Goal: Find specific page/section: Find specific page/section

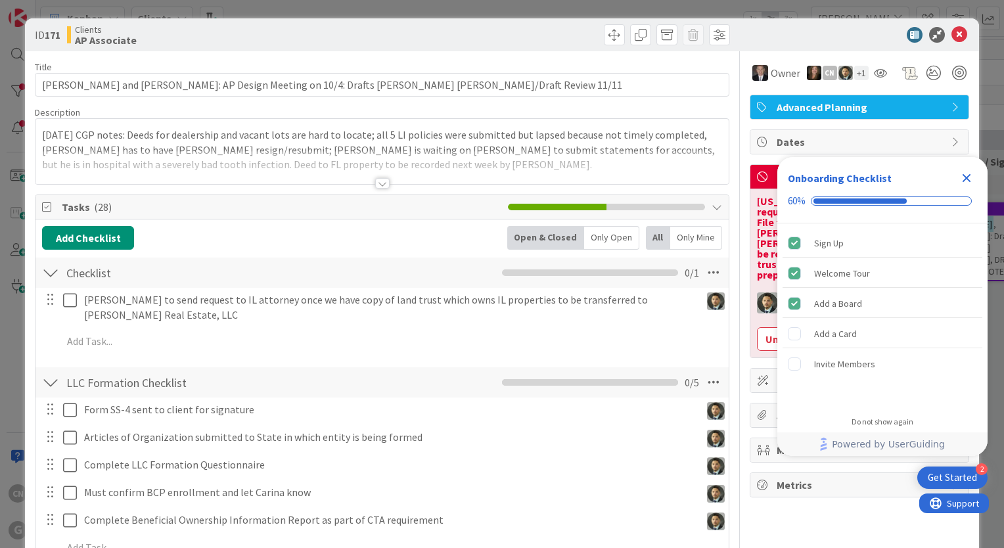
click at [965, 180] on icon "Close Checklist" at bounding box center [967, 178] width 9 height 9
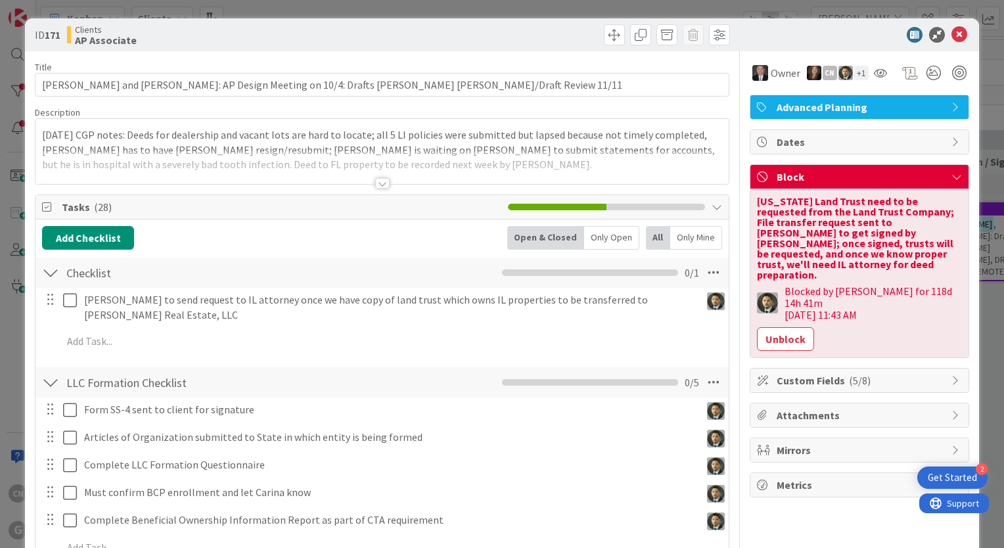
click at [411, 158] on div at bounding box center [381, 168] width 693 height 34
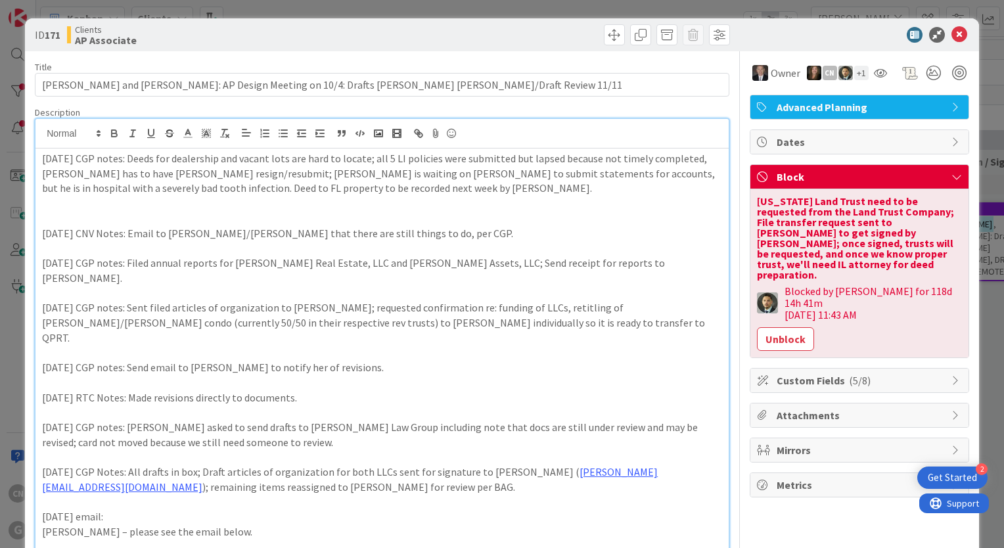
click at [42, 162] on p "[DATE] CGP notes: Deeds for dealership and vacant lots are hard to locate; all …" at bounding box center [382, 173] width 680 height 45
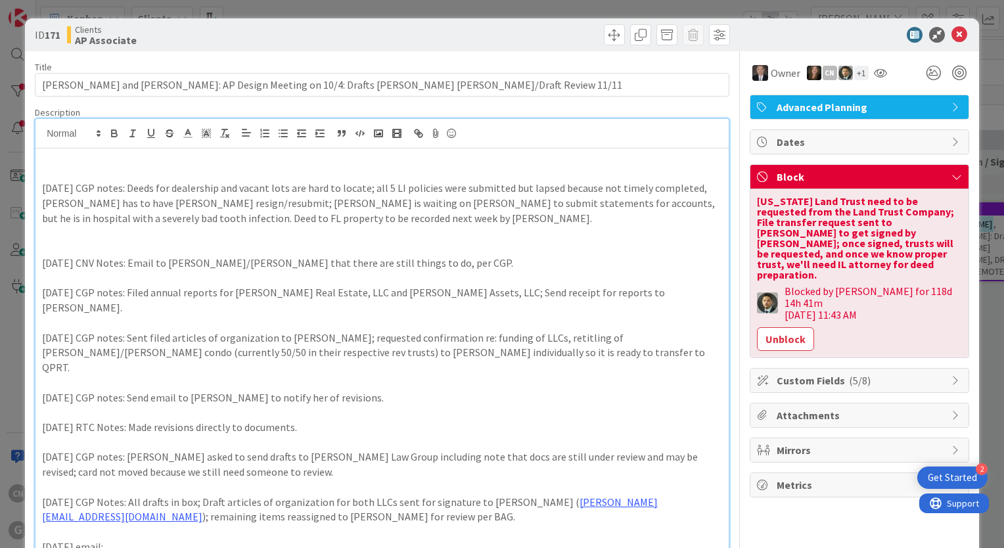
click at [157, 232] on p at bounding box center [382, 233] width 680 height 15
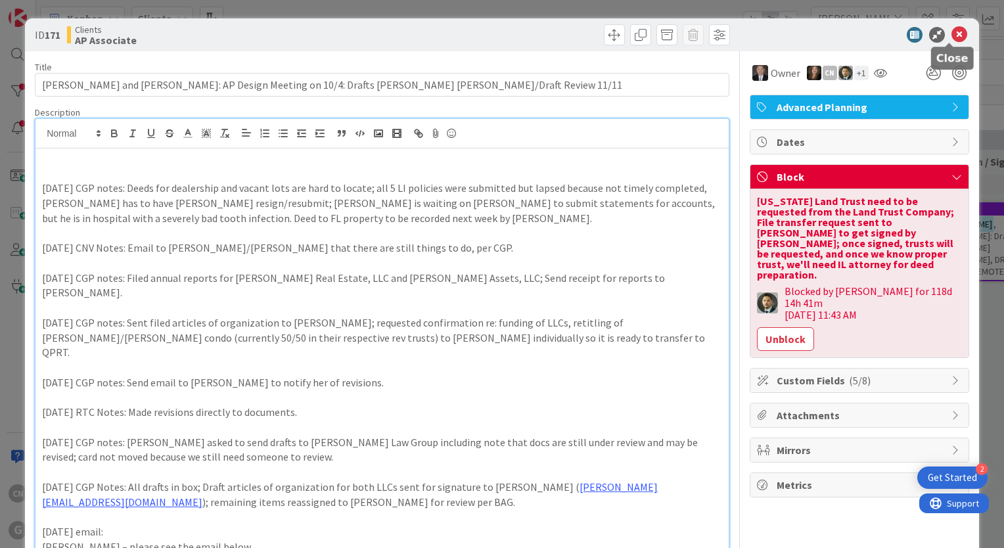
click at [952, 35] on icon at bounding box center [960, 35] width 16 height 16
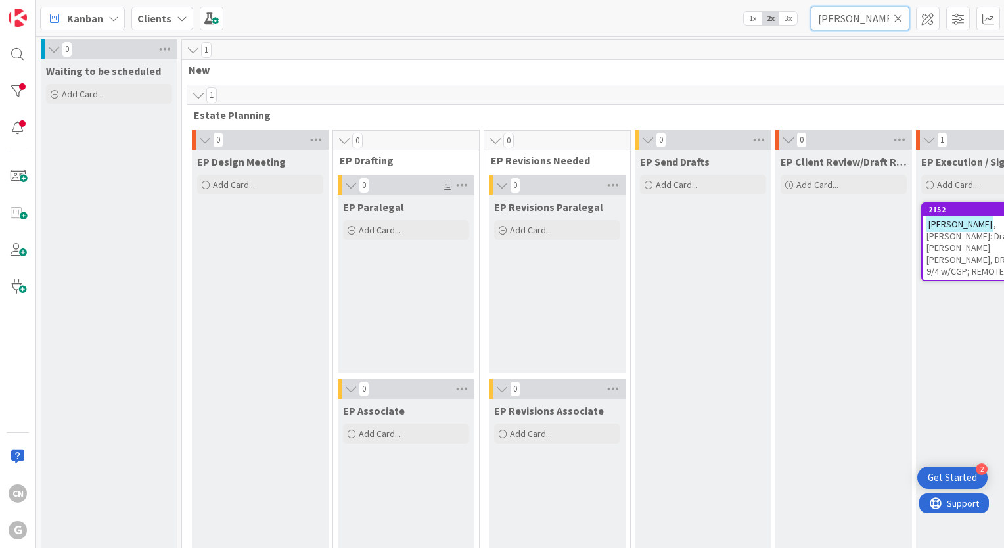
drag, startPoint x: 855, startPoint y: 18, endPoint x: 749, endPoint y: 27, distance: 106.2
click at [749, 27] on div "Kanban Clients 1x 2x 3x tolliver" at bounding box center [520, 18] width 968 height 36
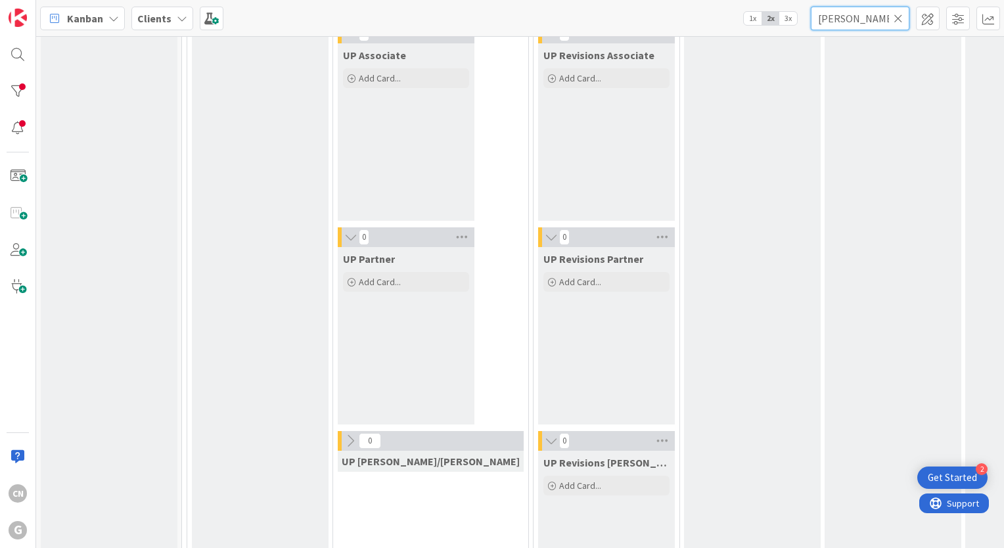
scroll to position [2427, 0]
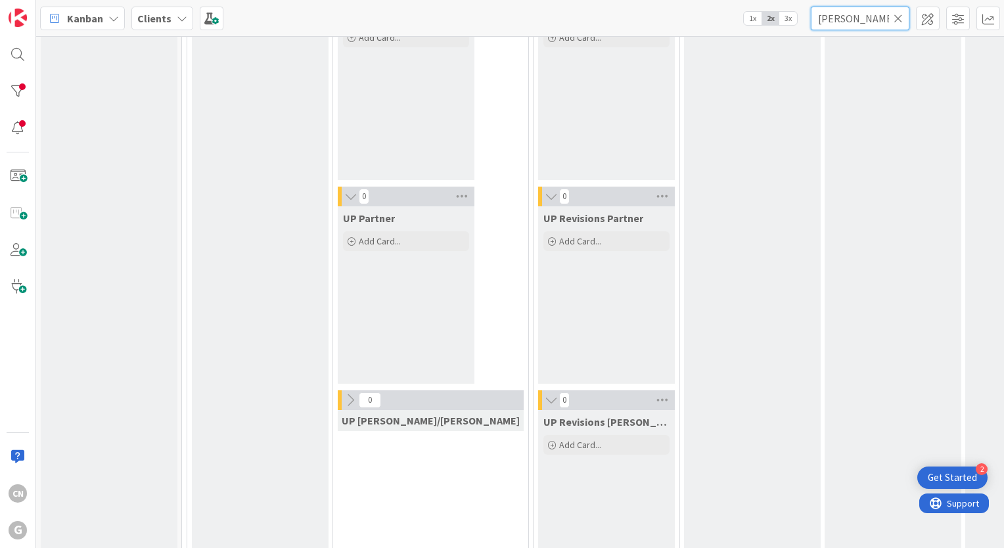
type input "[PERSON_NAME]"
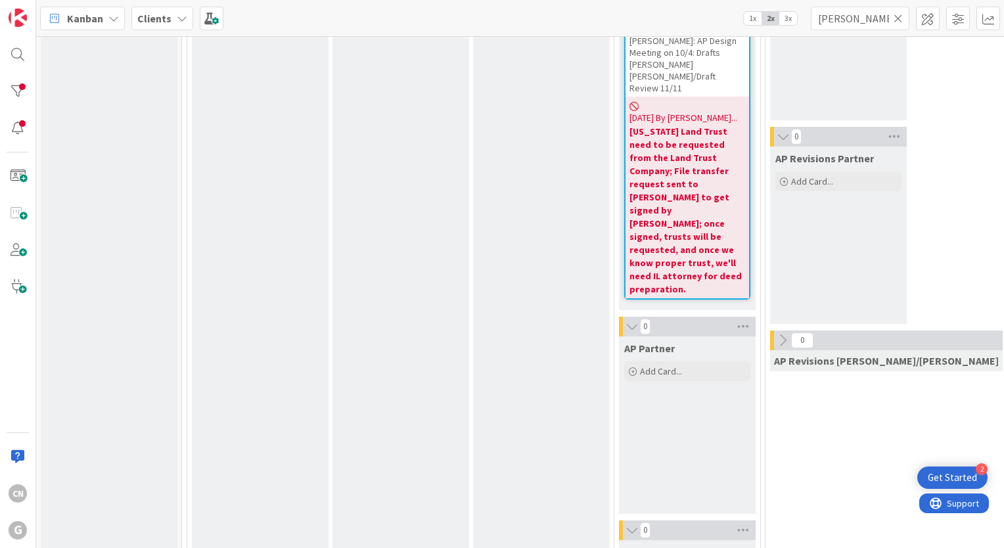
scroll to position [1376, 0]
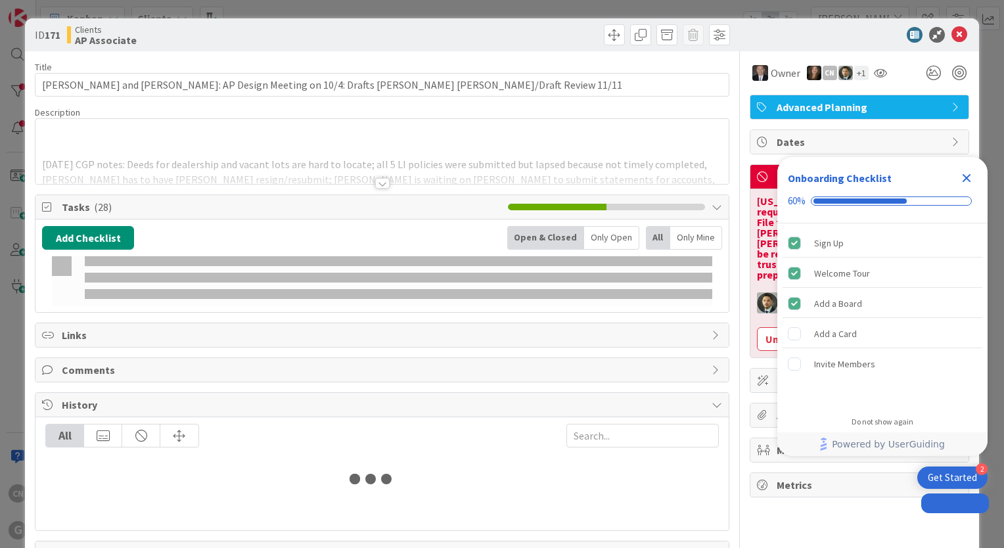
type input "[PERSON_NAME]"
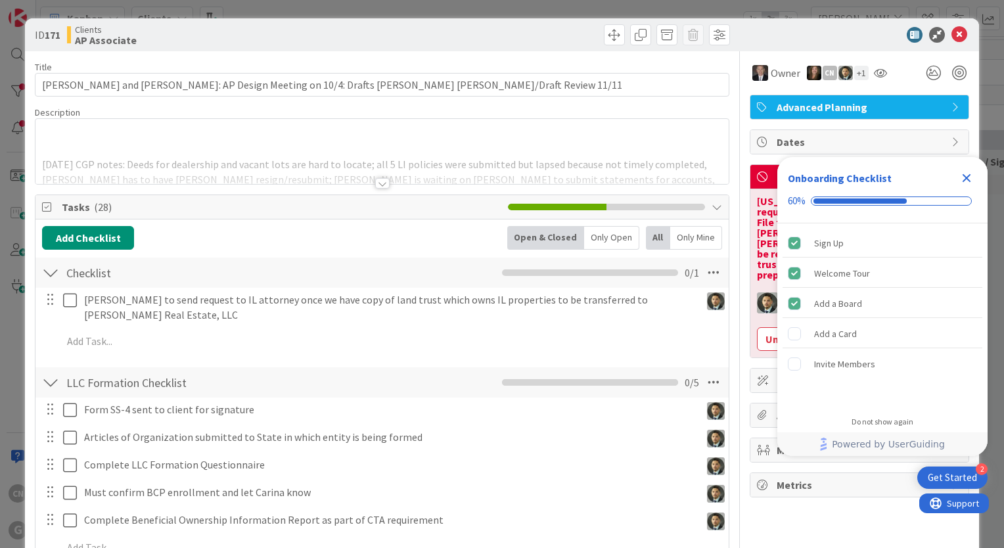
click at [379, 183] on div at bounding box center [382, 183] width 14 height 11
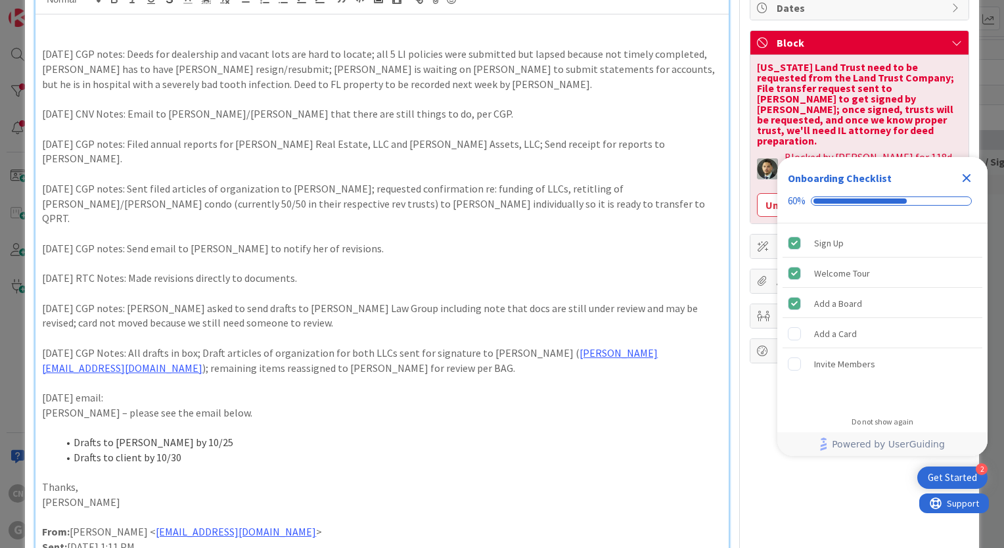
scroll to position [133, 0]
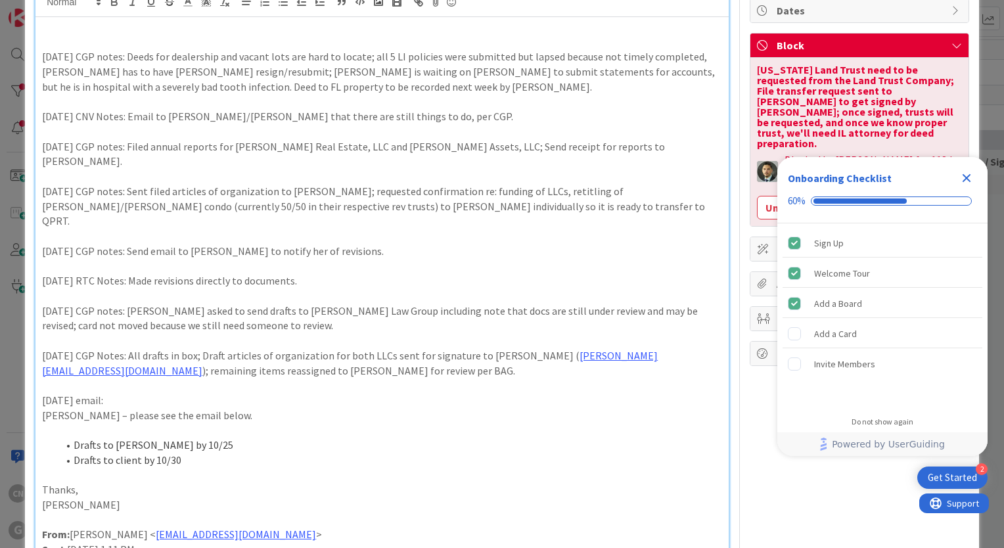
click at [970, 180] on icon "Close Checklist" at bounding box center [967, 178] width 16 height 16
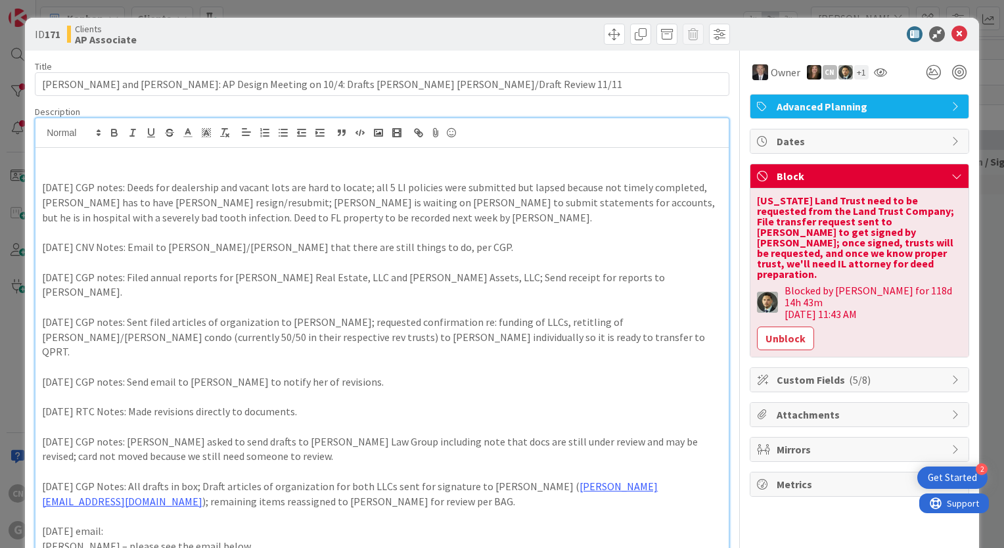
scroll to position [0, 0]
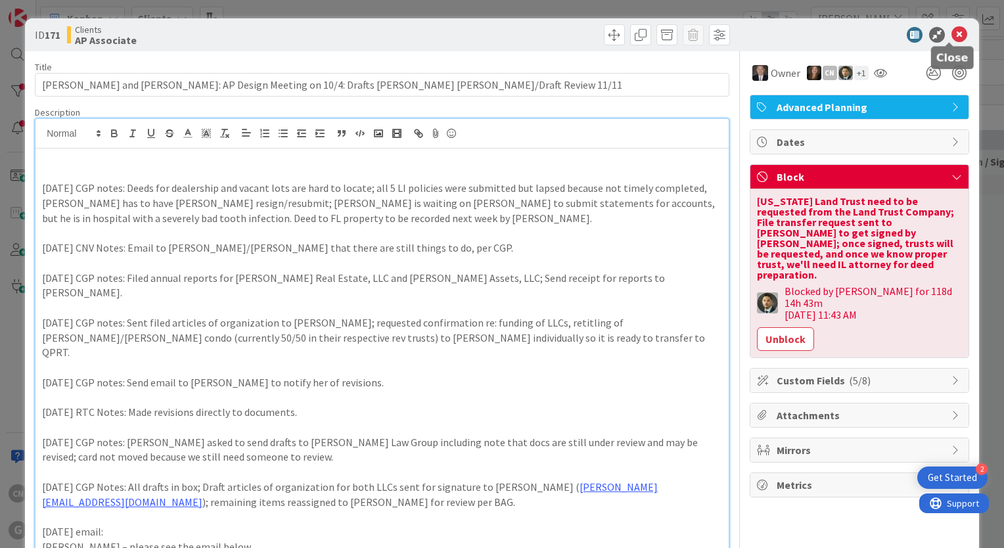
click at [952, 36] on icon at bounding box center [960, 35] width 16 height 16
